Goal: Information Seeking & Learning: Learn about a topic

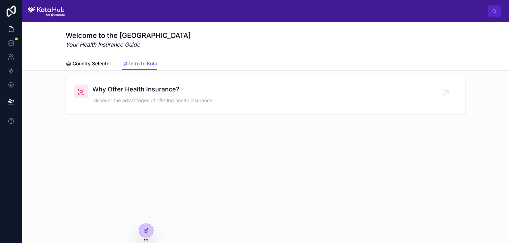
scroll to position [15, 0]
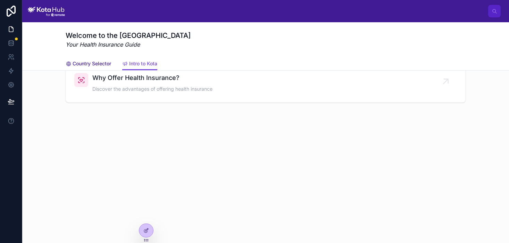
click at [104, 61] on span "Country Selector" at bounding box center [92, 63] width 39 height 7
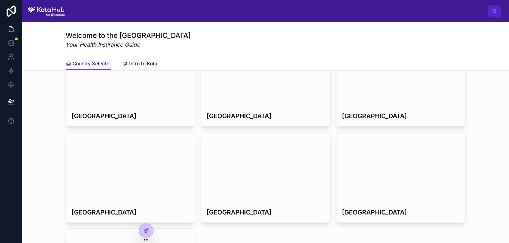
scroll to position [231, 0]
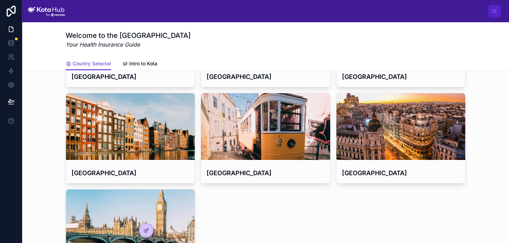
click at [163, 205] on div at bounding box center [130, 222] width 129 height 67
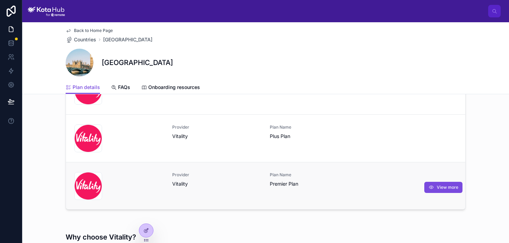
scroll to position [159, 0]
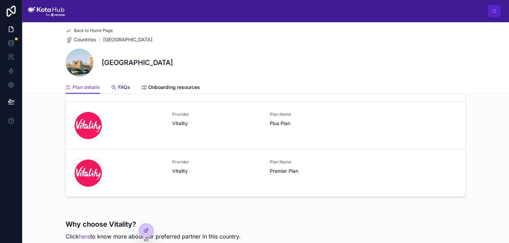
click at [125, 86] on span "FAQs" at bounding box center [124, 87] width 12 height 7
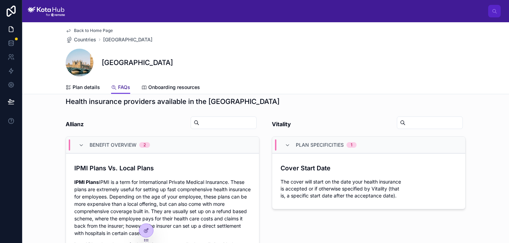
scroll to position [8, 0]
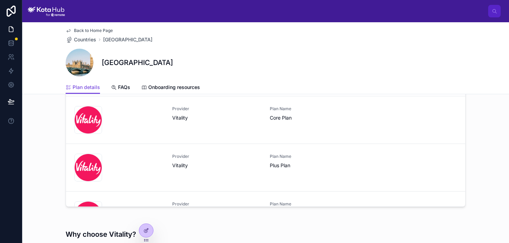
scroll to position [25, 0]
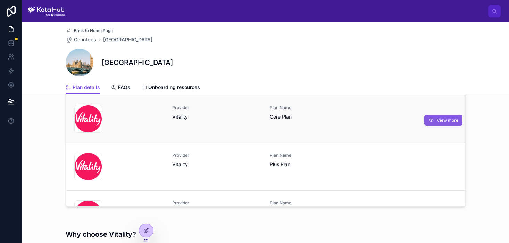
click at [439, 119] on span "View more" at bounding box center [448, 120] width 22 height 6
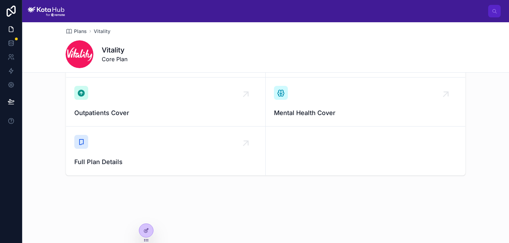
scroll to position [239, 0]
